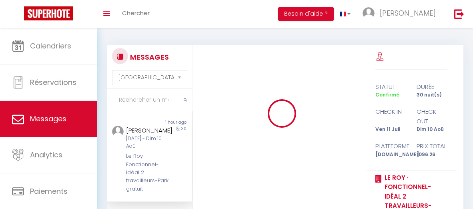
select select "message"
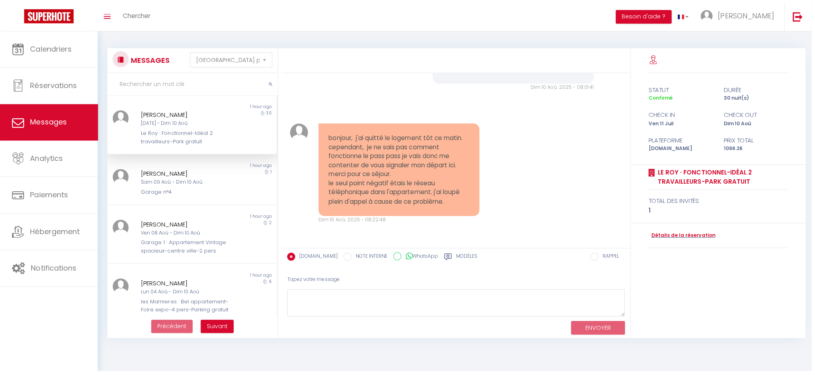
scroll to position [1574, 0]
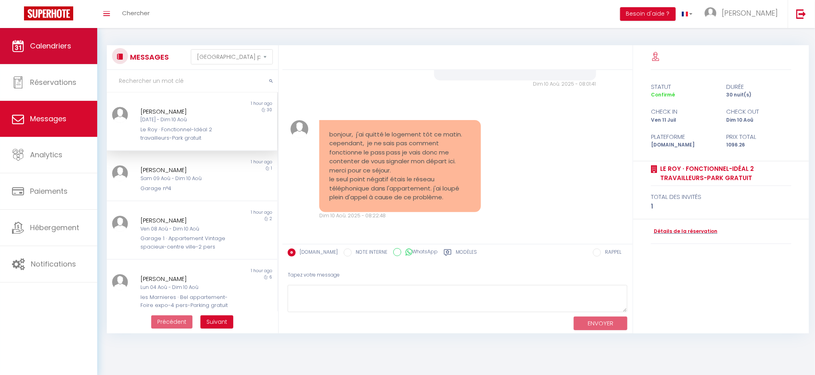
click at [40, 46] on span "Calendriers" at bounding box center [50, 46] width 41 height 10
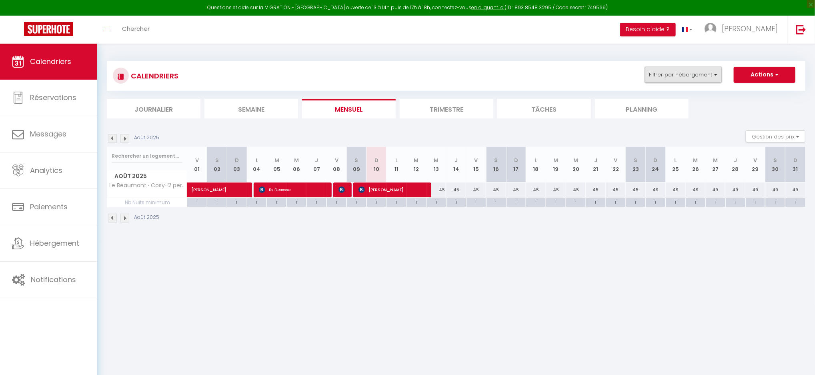
click at [472, 74] on button "Filtrer par hébergement" at bounding box center [683, 75] width 77 height 16
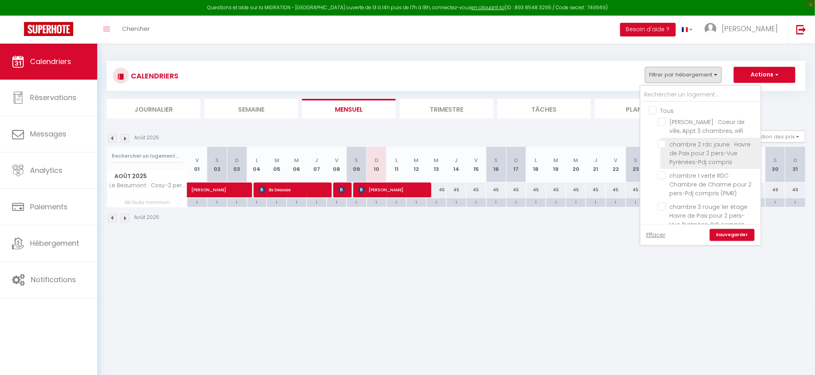
click at [472, 144] on input "chambre 2 rdc jaune · Havre de Paix pour 2 pers-Vue Pyrénées-Pdj compris" at bounding box center [707, 144] width 100 height 8
checkbox input "true"
checkbox input "false"
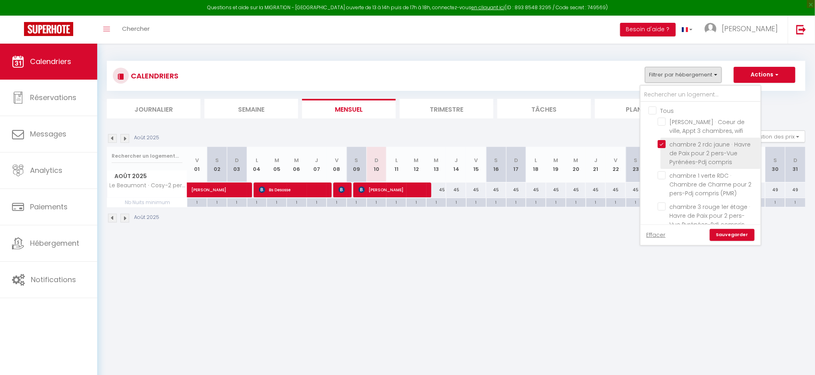
checkbox input "false"
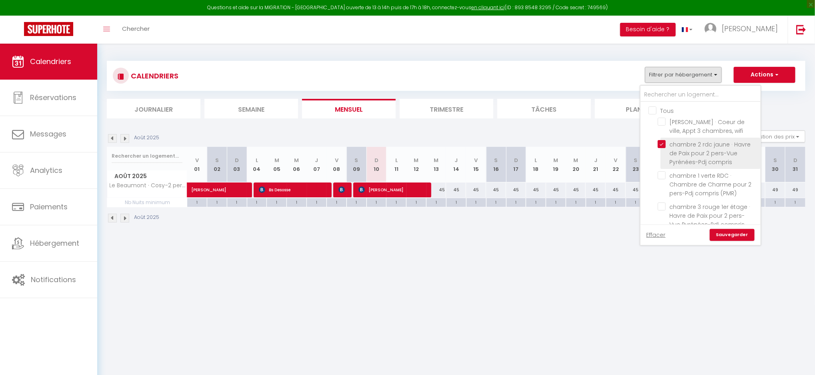
checkbox input "false"
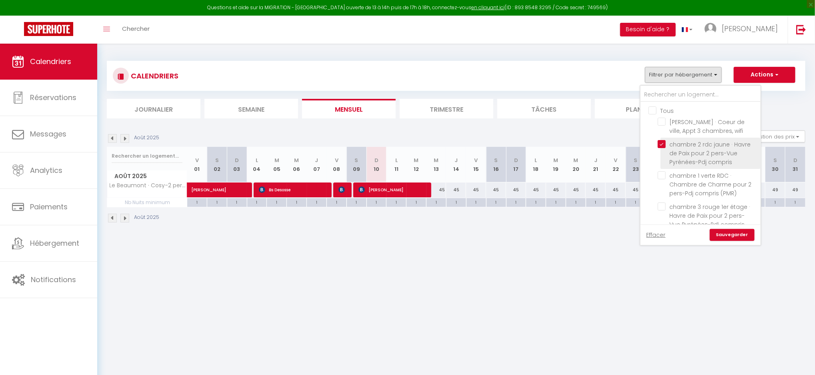
checkbox input "false"
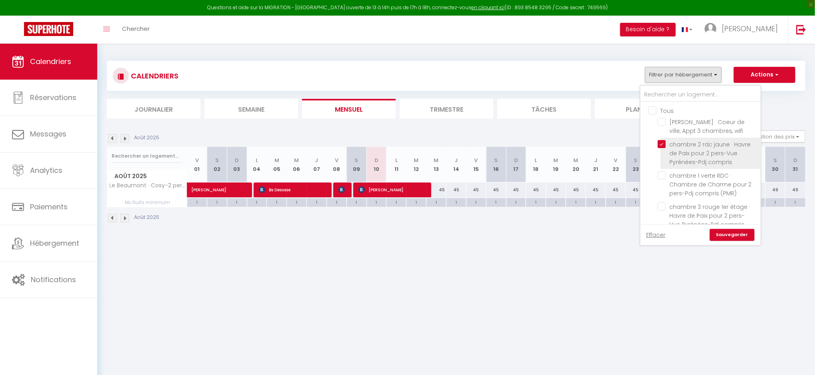
checkbox input "false"
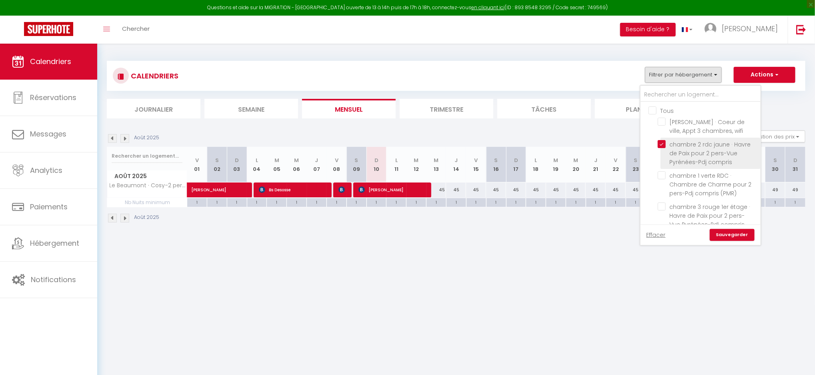
checkbox input "false"
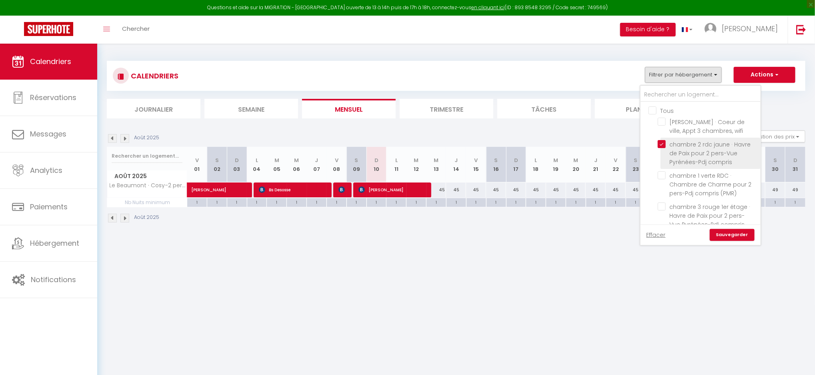
checkbox input "false"
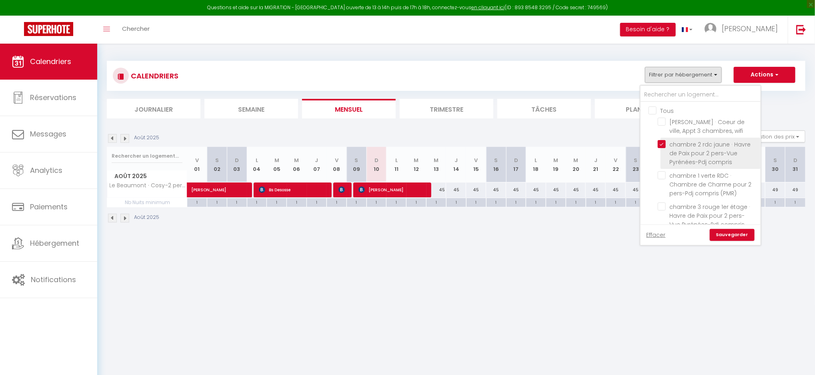
checkbox input "false"
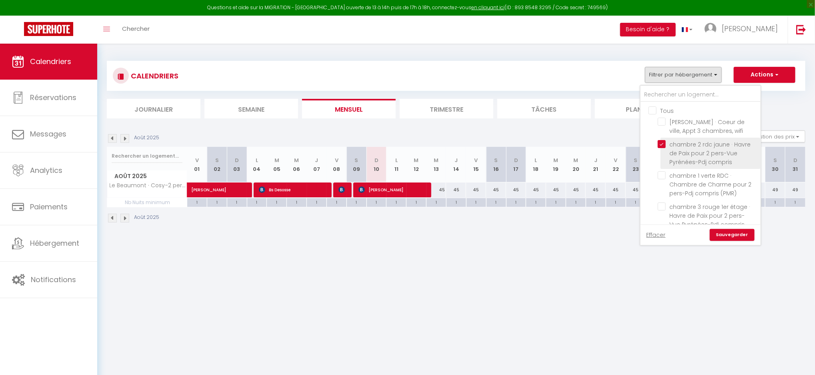
checkbox input "false"
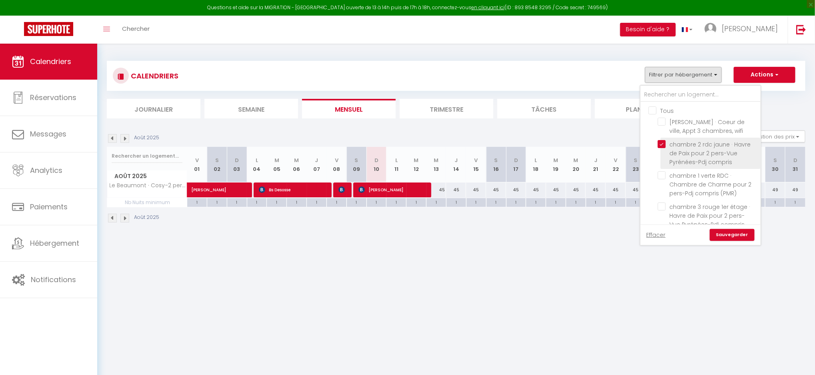
checkbox input "false"
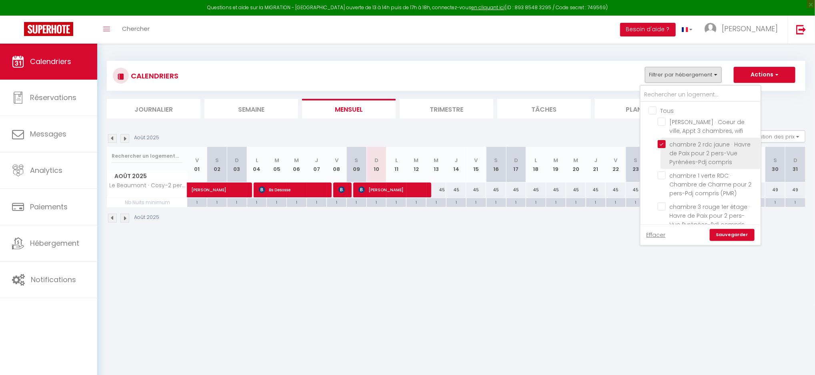
checkbox input "false"
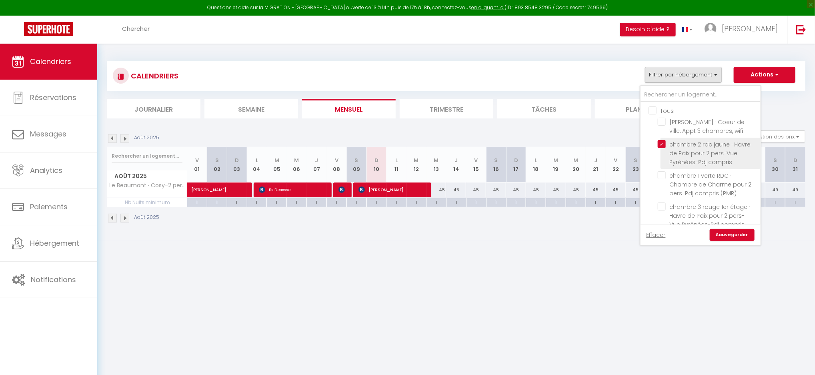
checkbox input "false"
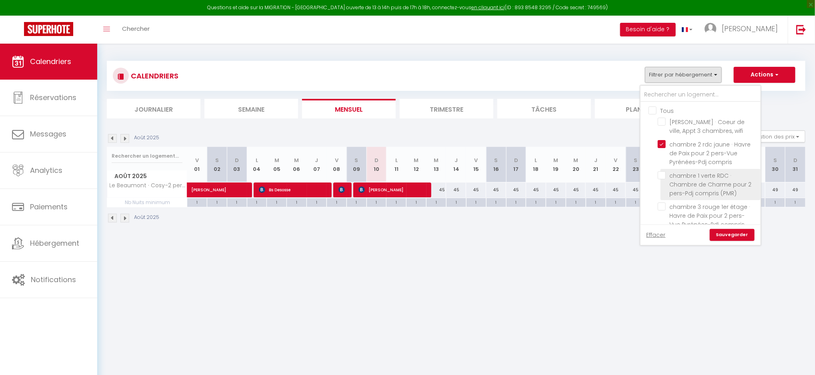
click at [472, 174] on input "chambre 1 verte RDC · Chambre de Charme pour 2 pers-Pdj compris (PMR)" at bounding box center [707, 175] width 100 height 8
checkbox input "true"
checkbox input "false"
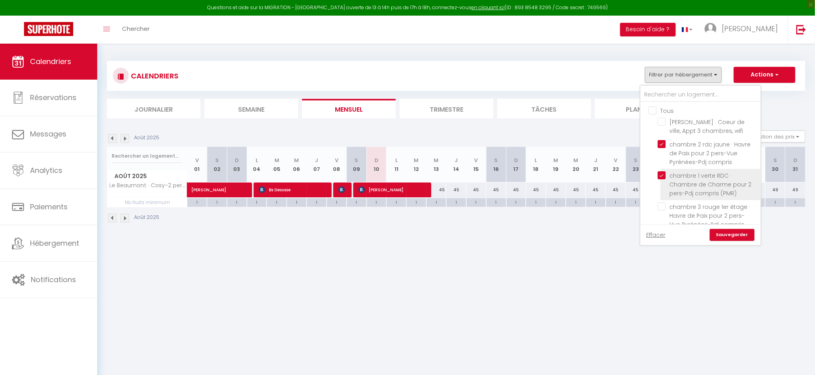
checkbox input "false"
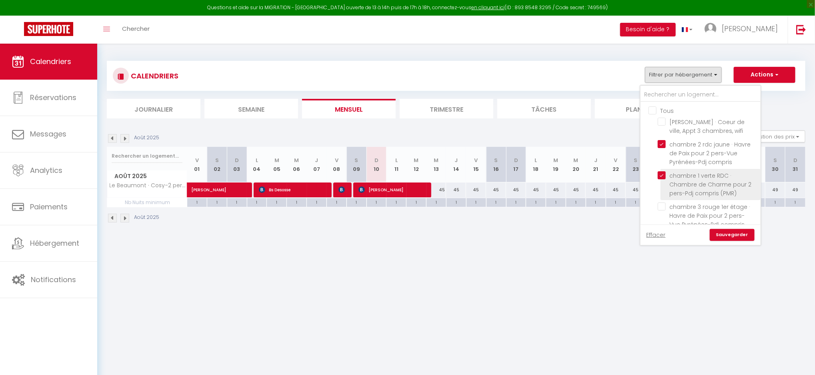
checkbox input "false"
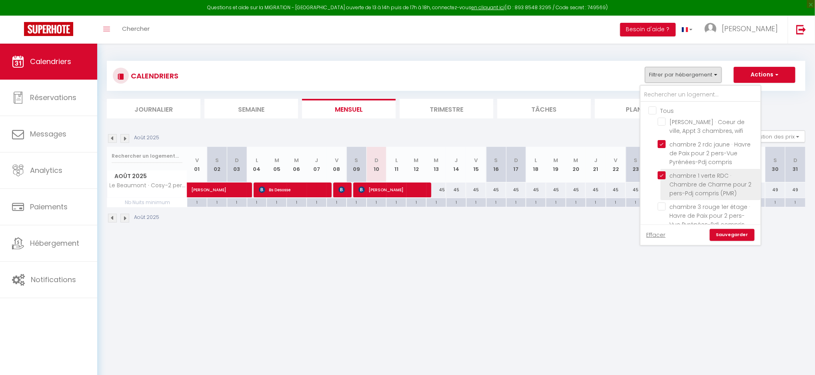
checkbox input "false"
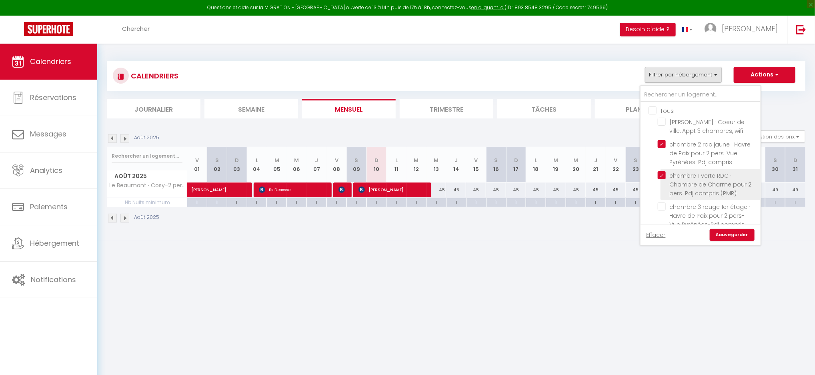
checkbox input "false"
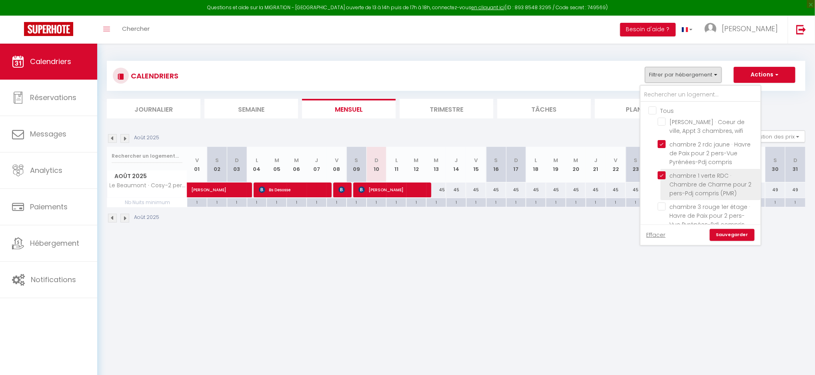
checkbox input "false"
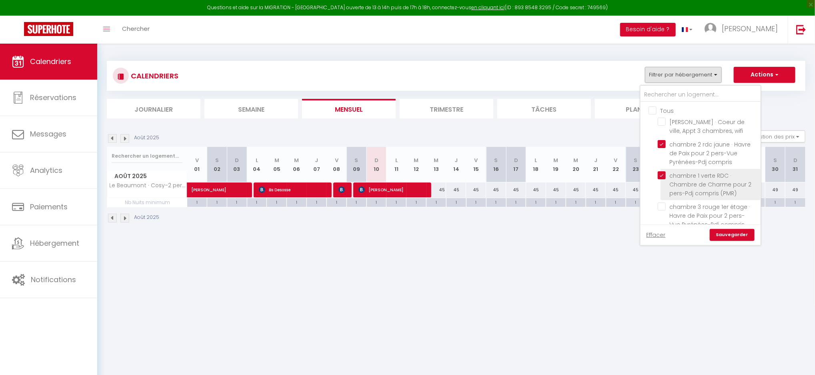
checkbox input "false"
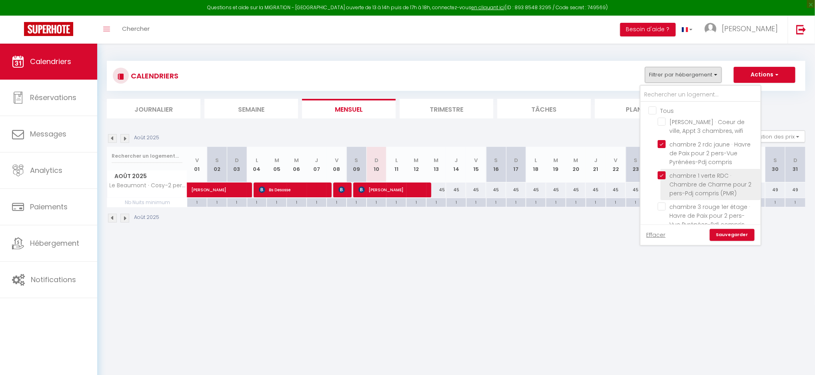
checkbox input "false"
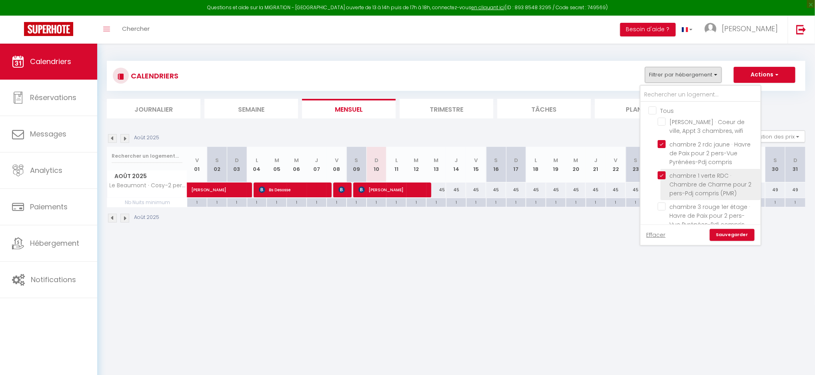
checkbox input "false"
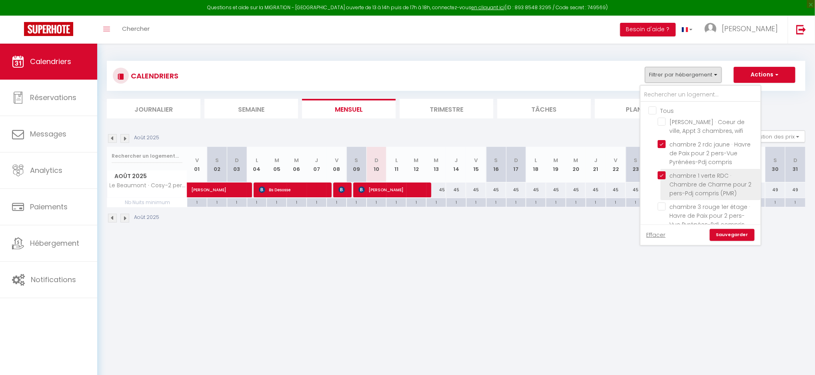
checkbox input "false"
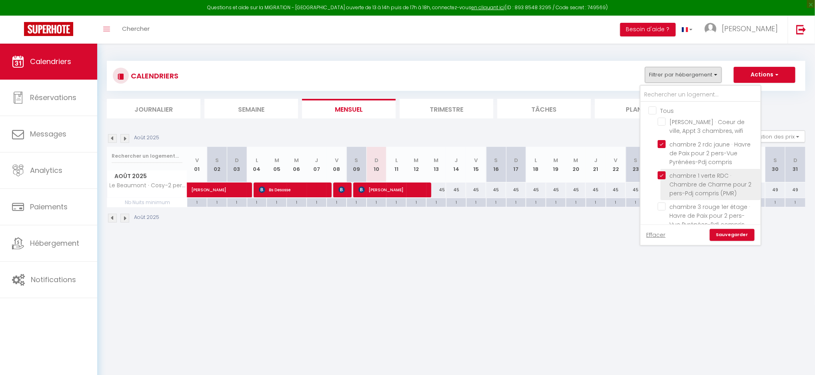
checkbox input "false"
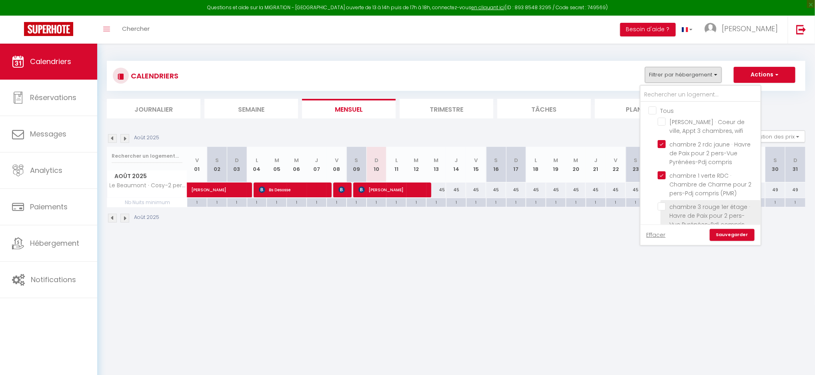
click at [472, 208] on input "chambre 3 rouge 1er étage · Havre de Paix pour 2 pers-Vue Pyrénées-Pdj compris" at bounding box center [707, 206] width 100 height 8
checkbox input "true"
checkbox input "false"
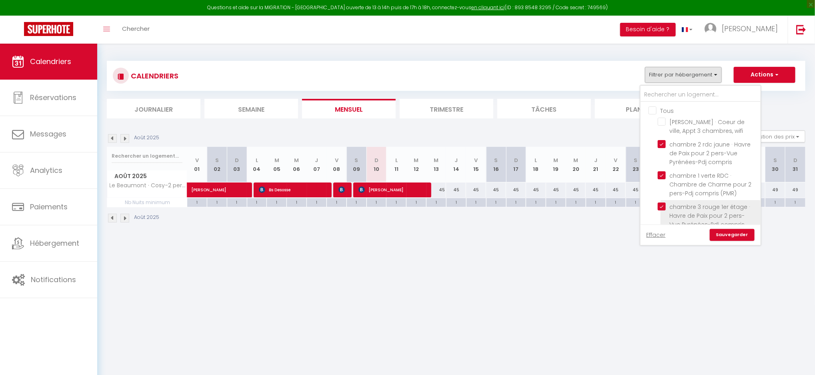
checkbox input "false"
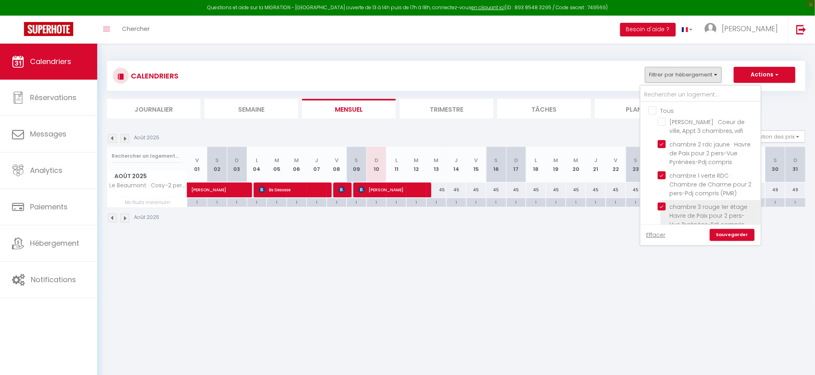
checkbox input "false"
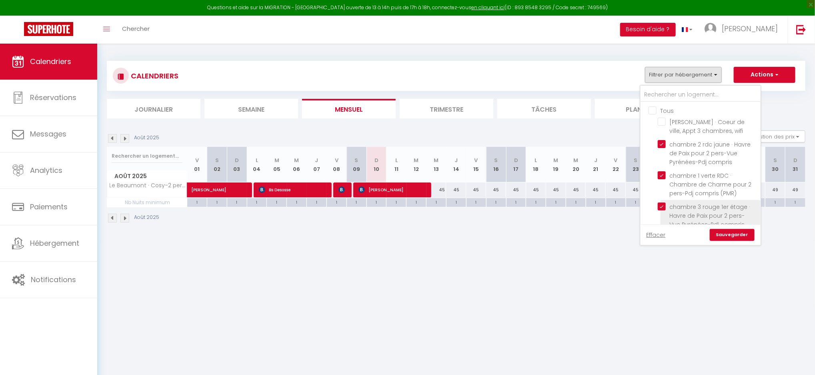
checkbox input "false"
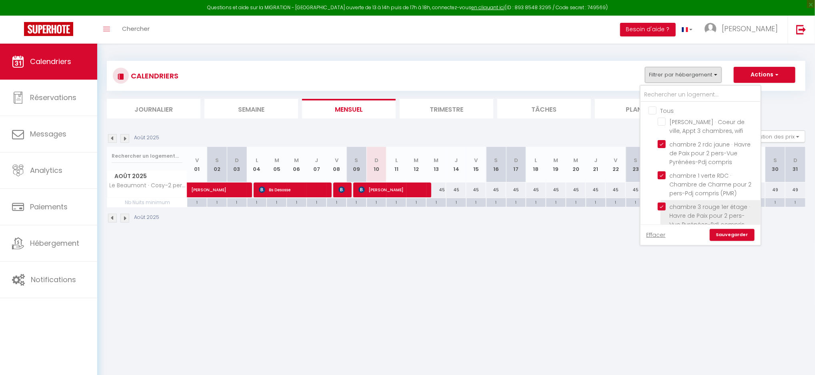
checkbox input "false"
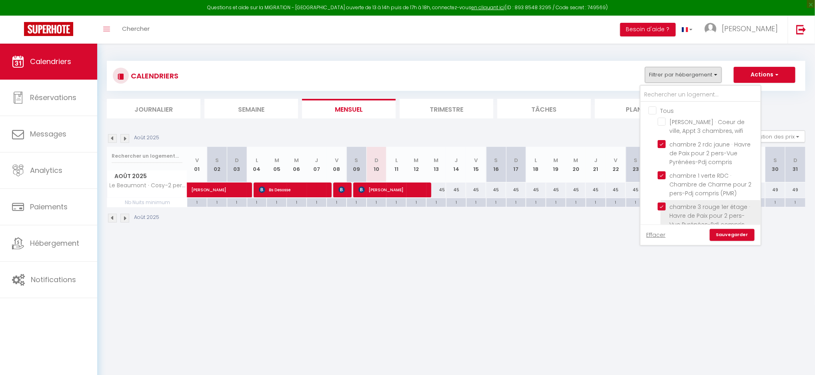
checkbox input "false"
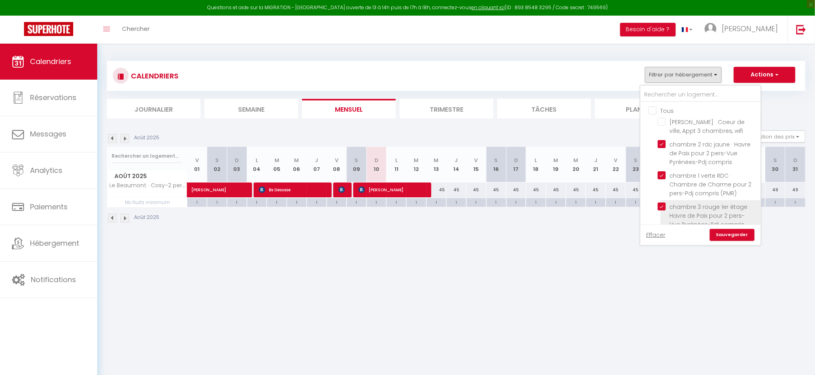
checkbox input "false"
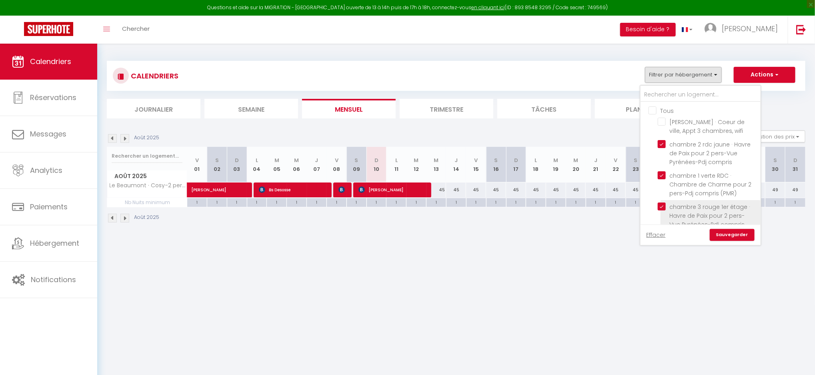
checkbox input "false"
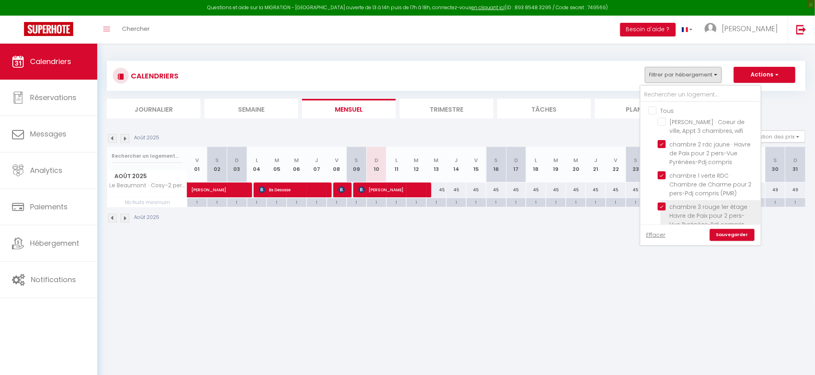
checkbox input "false"
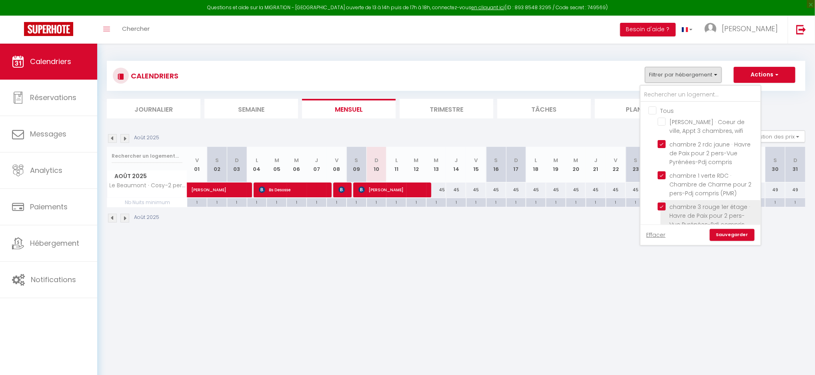
checkbox input "false"
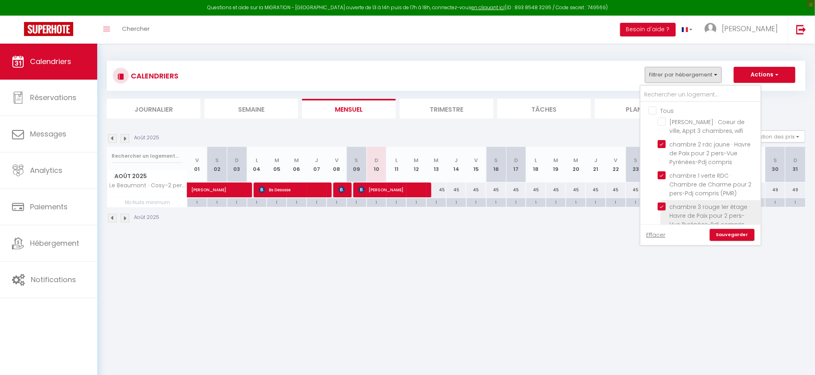
checkbox input "false"
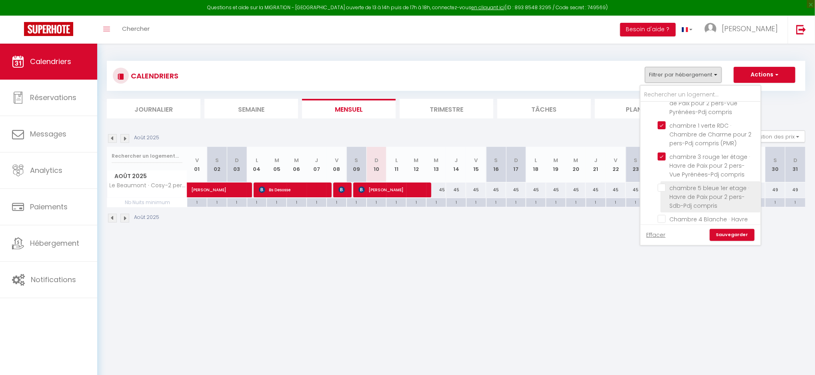
click at [472, 187] on input "chambre 5 bleue 1er etage · Havre de Paix pour 2 pers-Sdb-Pdj compris" at bounding box center [707, 188] width 100 height 8
checkbox input "true"
checkbox input "false"
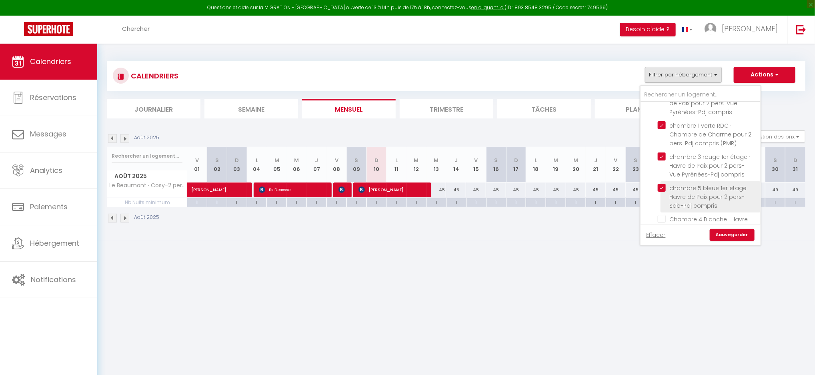
checkbox input "false"
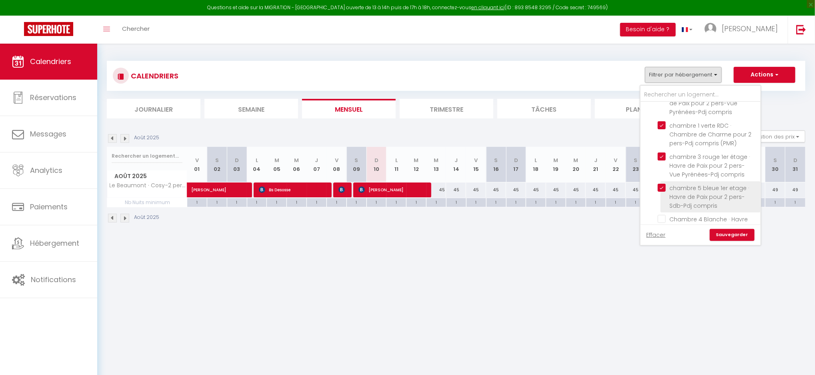
checkbox input "false"
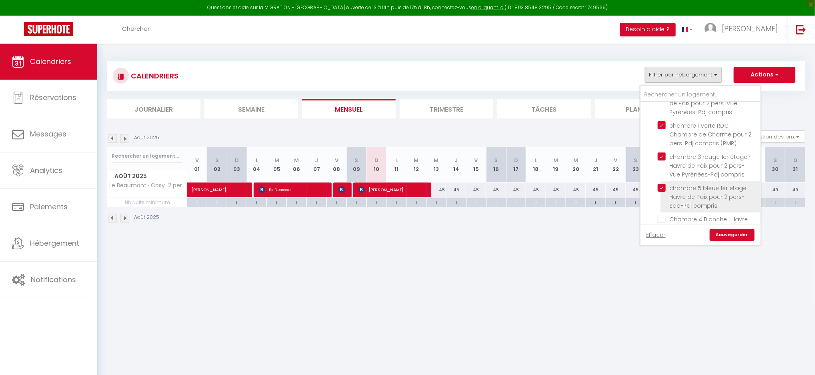
checkbox input "false"
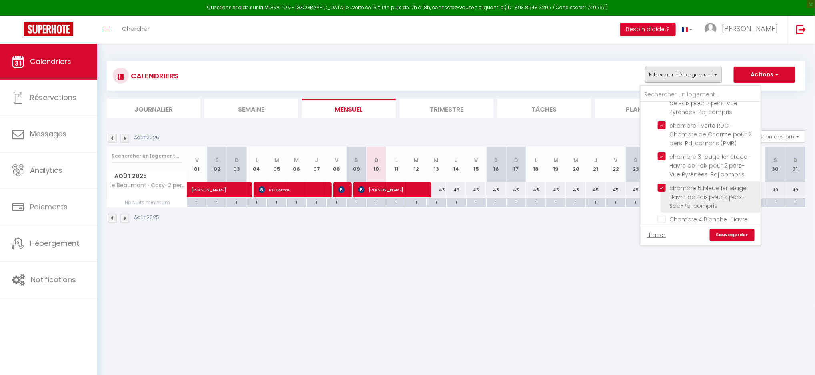
checkbox input "false"
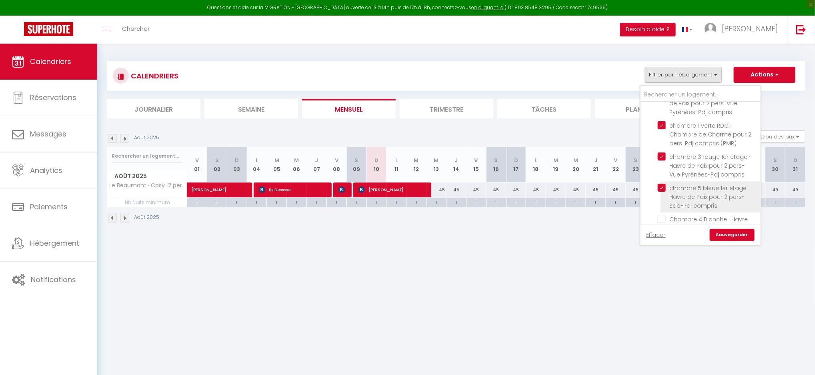
checkbox input "false"
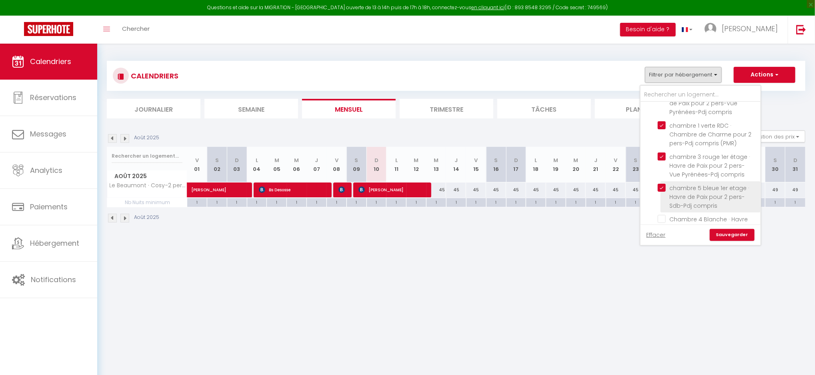
checkbox input "false"
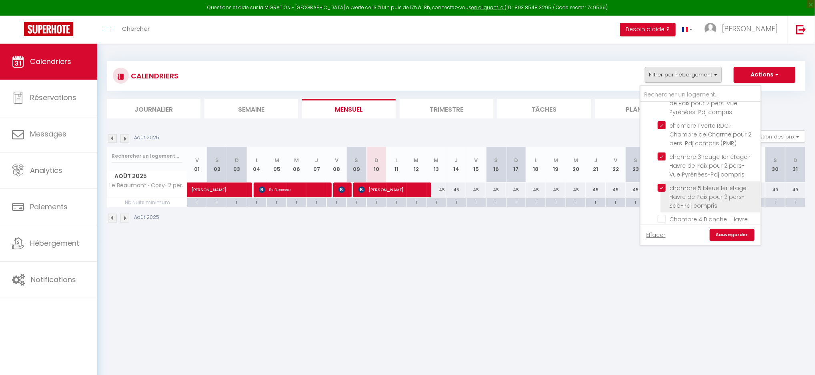
checkbox input "false"
click at [472, 208] on input "Chambre 4 Blanche · Havre de Paix pour 2 pers-Vue Pyrénées-Pdj compris" at bounding box center [707, 219] width 100 height 8
click at [472, 208] on link "Sauvegarder" at bounding box center [731, 235] width 45 height 12
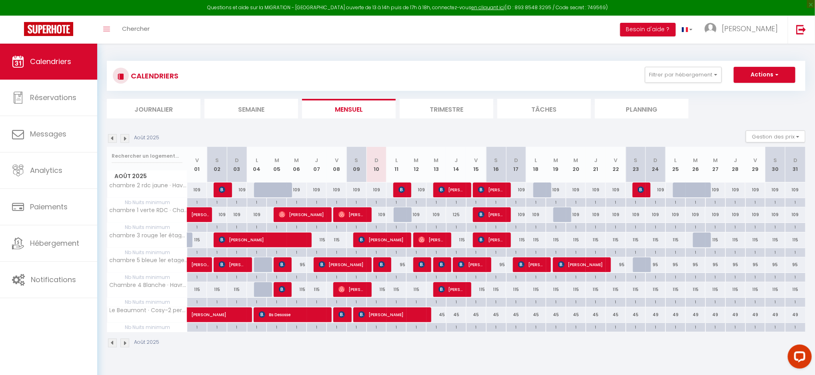
scroll to position [0, 0]
